Goal: Check status: Check status

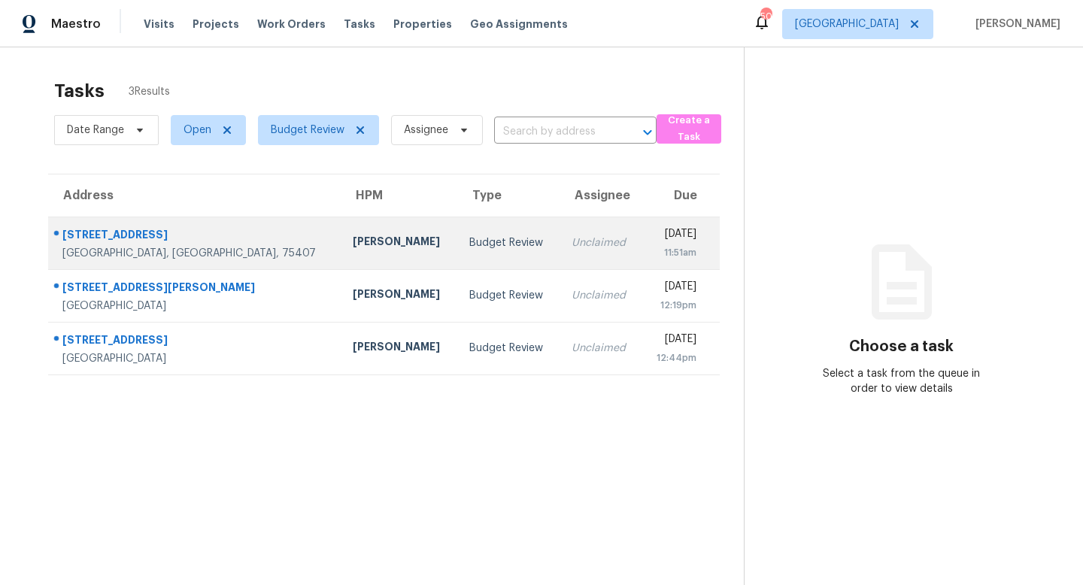
click at [353, 246] on td "[PERSON_NAME]" at bounding box center [399, 243] width 117 height 53
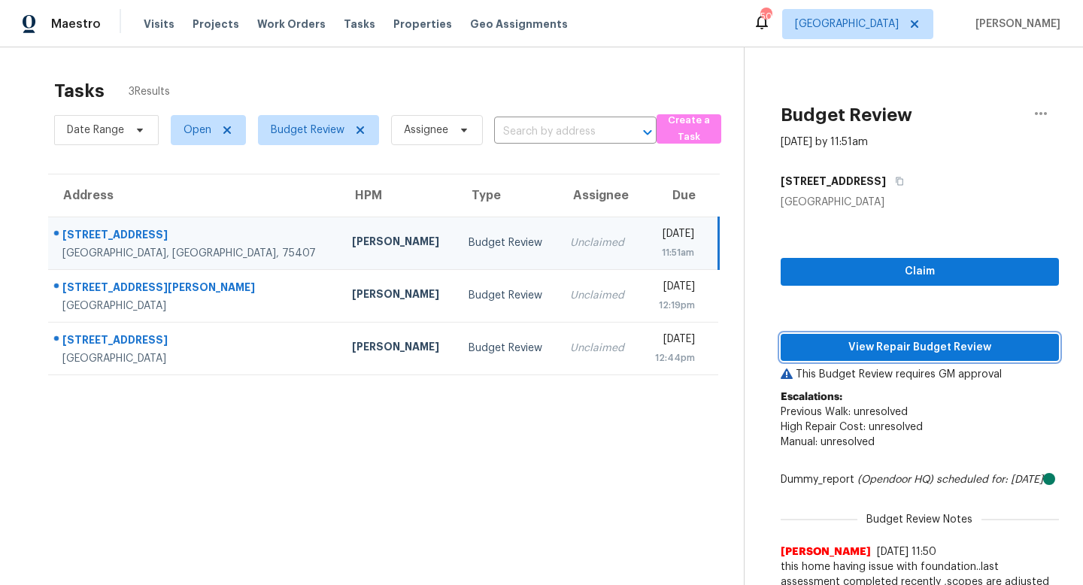
click at [799, 335] on button "View Repair Budget Review" at bounding box center [920, 348] width 278 height 28
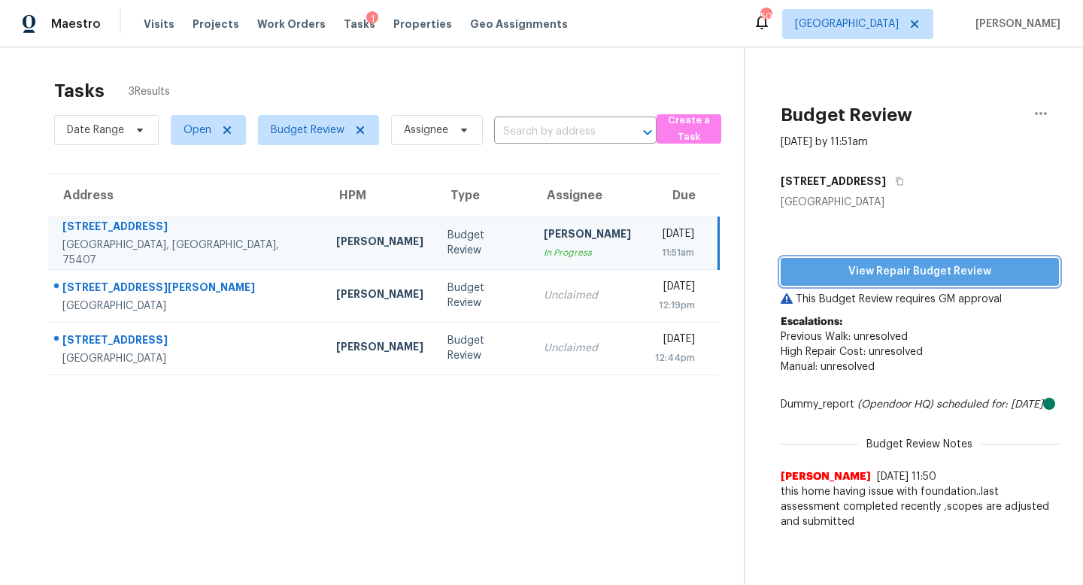
click at [868, 270] on span "View Repair Budget Review" at bounding box center [920, 271] width 254 height 19
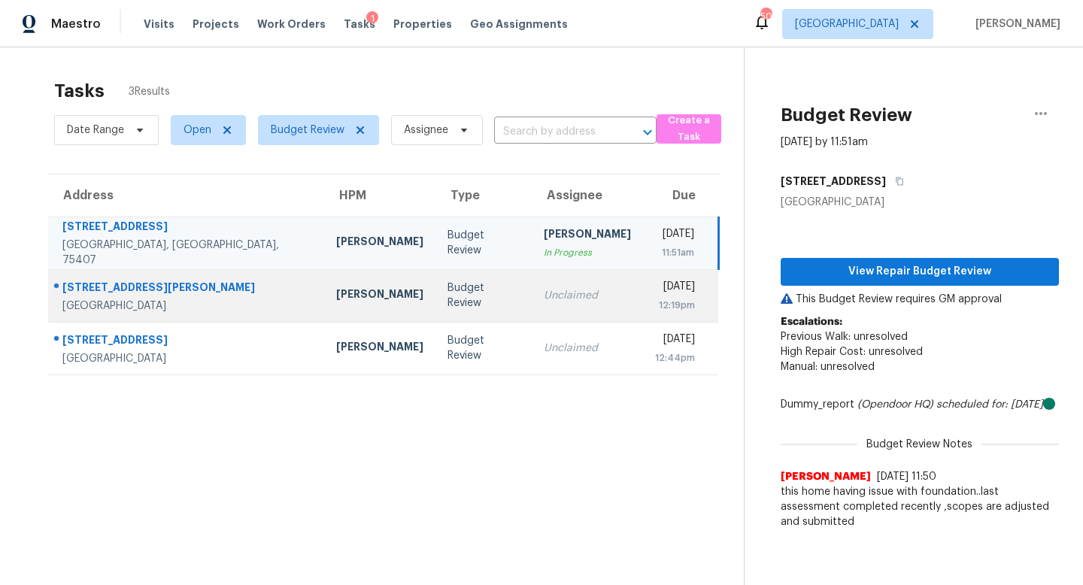
click at [435, 305] on td "Budget Review" at bounding box center [483, 295] width 97 height 53
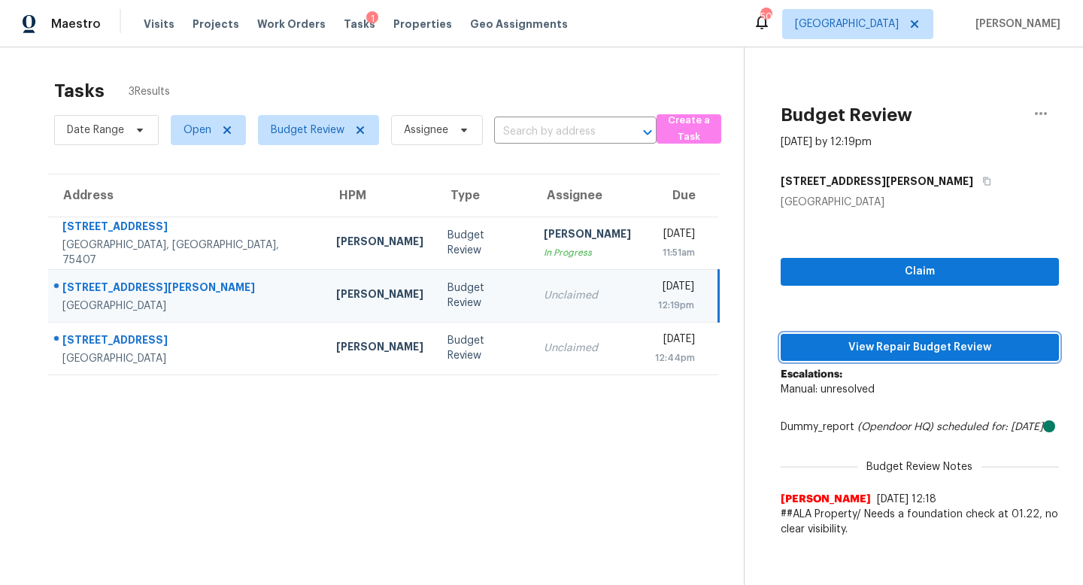
click at [878, 350] on span "View Repair Budget Review" at bounding box center [920, 347] width 254 height 19
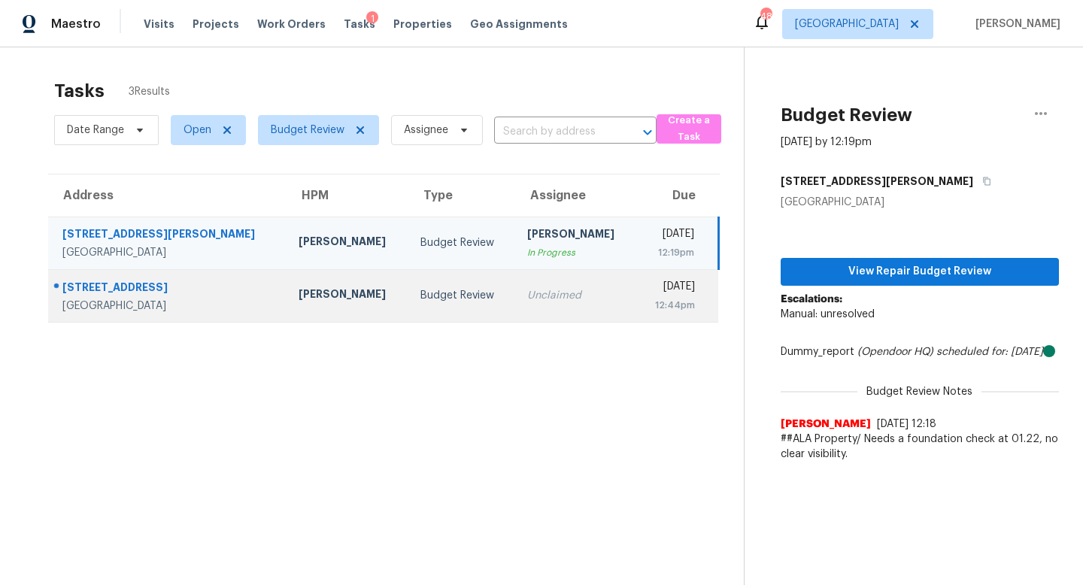
click at [408, 318] on td "Budget Review" at bounding box center [461, 295] width 107 height 53
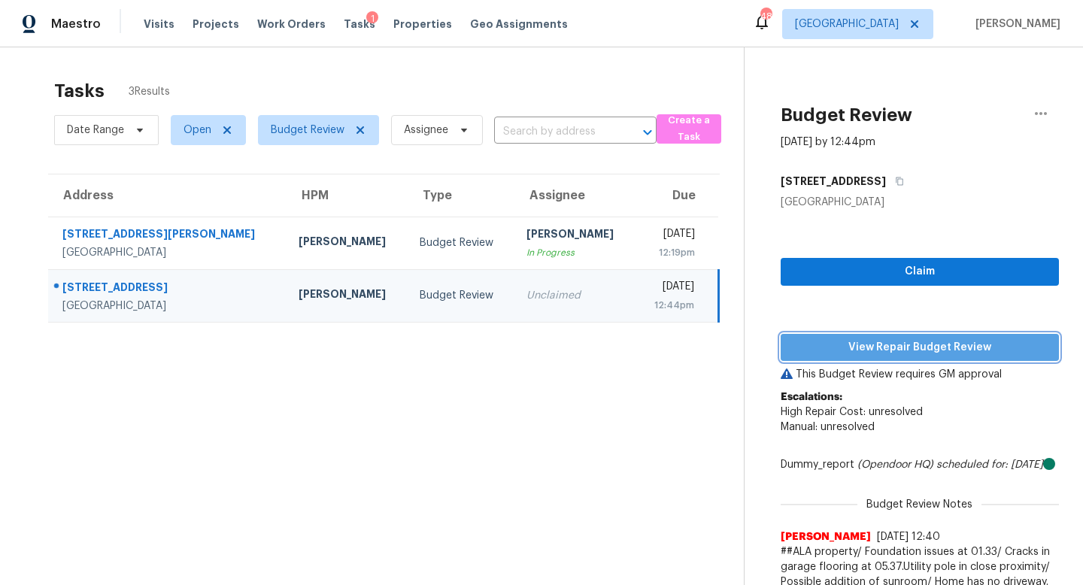
click at [901, 345] on span "View Repair Budget Review" at bounding box center [920, 347] width 254 height 19
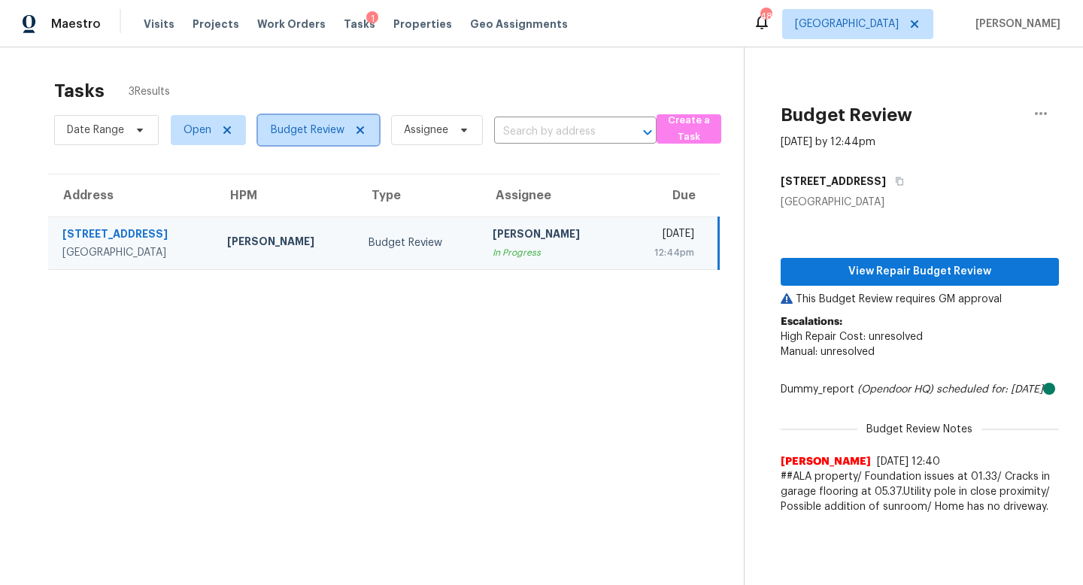
click at [311, 131] on span "Budget Review" at bounding box center [308, 130] width 74 height 15
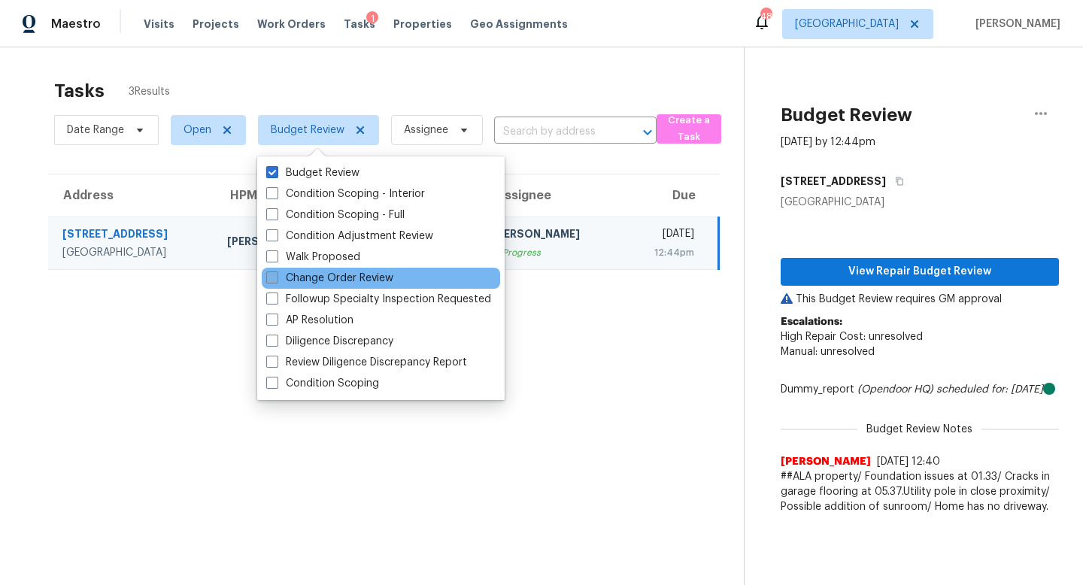
click at [296, 279] on label "Change Order Review" at bounding box center [329, 278] width 127 height 15
click at [276, 279] on input "Change Order Review" at bounding box center [271, 276] width 10 height 10
checkbox input "true"
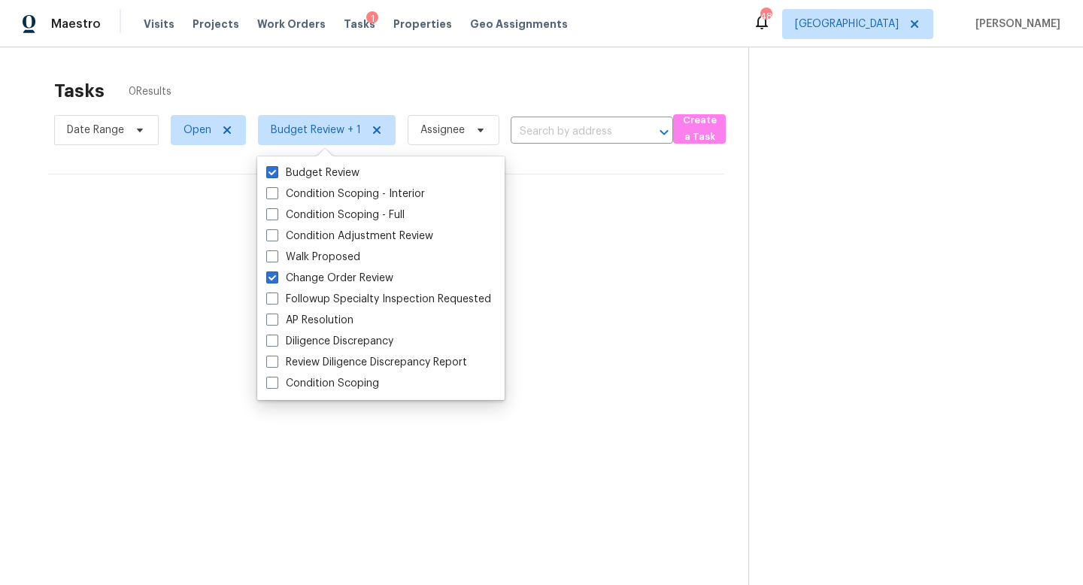
click at [208, 262] on div "No tasks found" at bounding box center [386, 222] width 676 height 96
